Goal: Browse casually

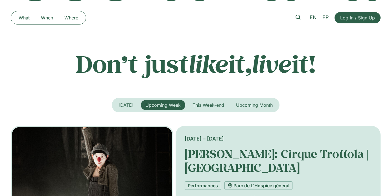
scroll to position [65, 0]
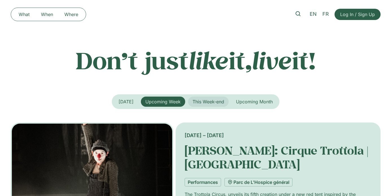
click at [205, 104] on span "This Week-end" at bounding box center [208, 102] width 32 height 6
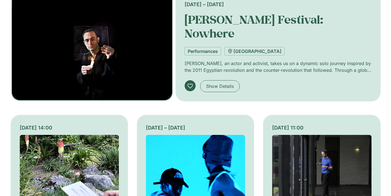
scroll to position [201, 0]
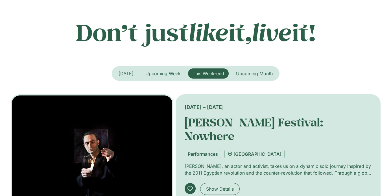
scroll to position [0, 0]
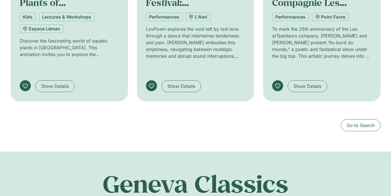
scroll to position [1010, 0]
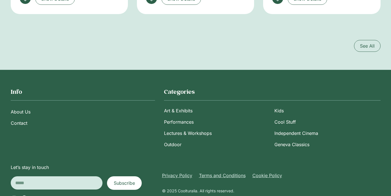
click at [12, 196] on icon at bounding box center [14, 199] width 7 height 7
